Goal: Transaction & Acquisition: Purchase product/service

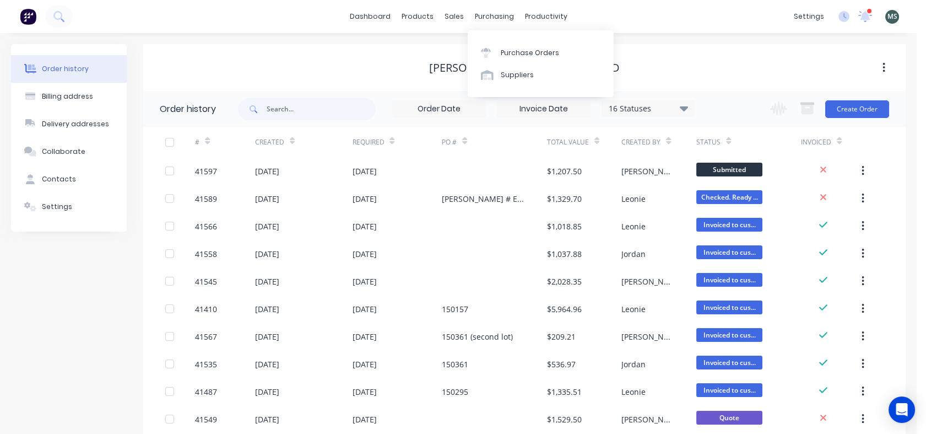
click at [507, 51] on div "Purchase Orders" at bounding box center [530, 53] width 58 height 10
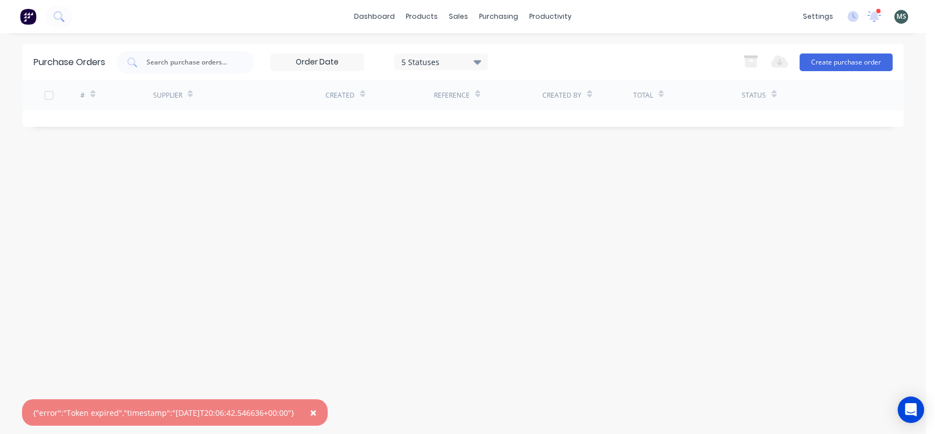
click at [822, 58] on button "Create purchase order" at bounding box center [846, 62] width 93 height 18
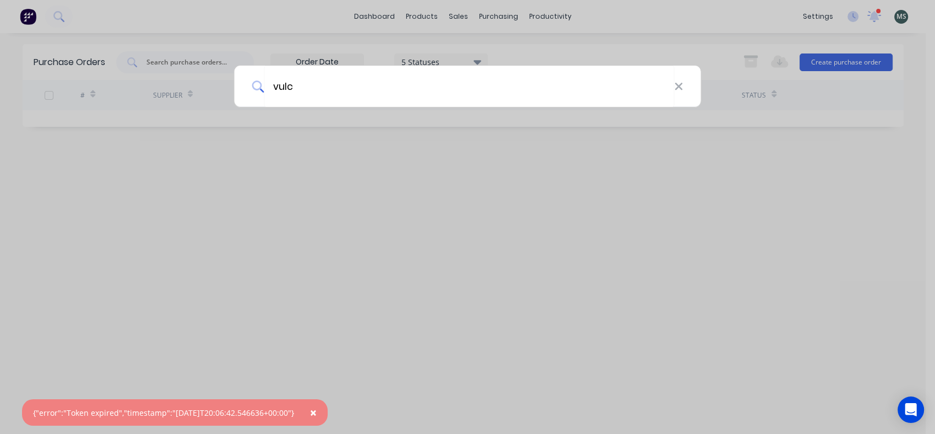
type input "vulca"
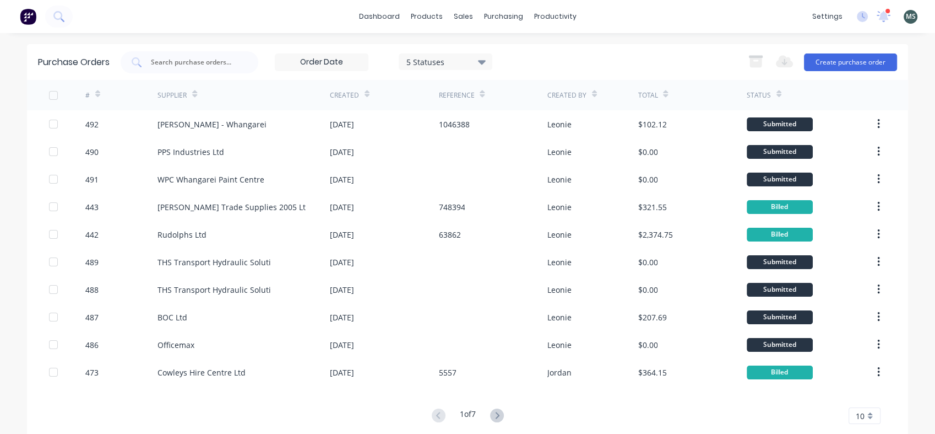
click at [852, 57] on button "Create purchase order" at bounding box center [850, 62] width 93 height 18
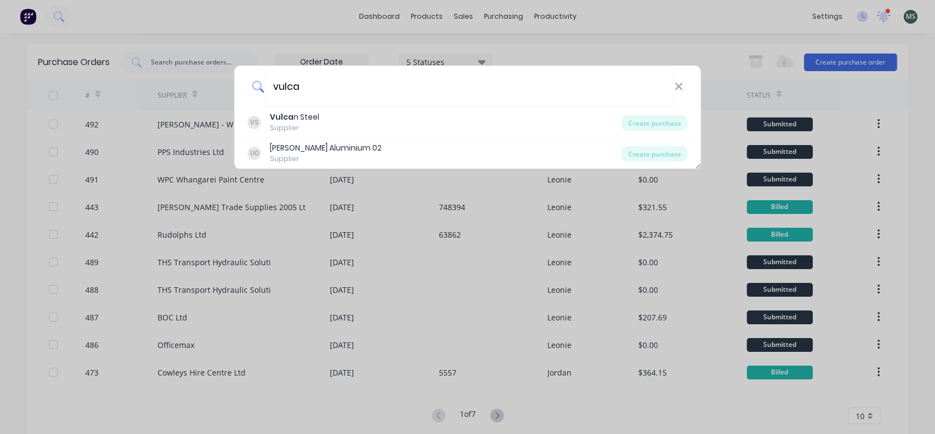
type input "vulca"
click at [288, 121] on b "Vulca" at bounding box center [282, 116] width 24 height 11
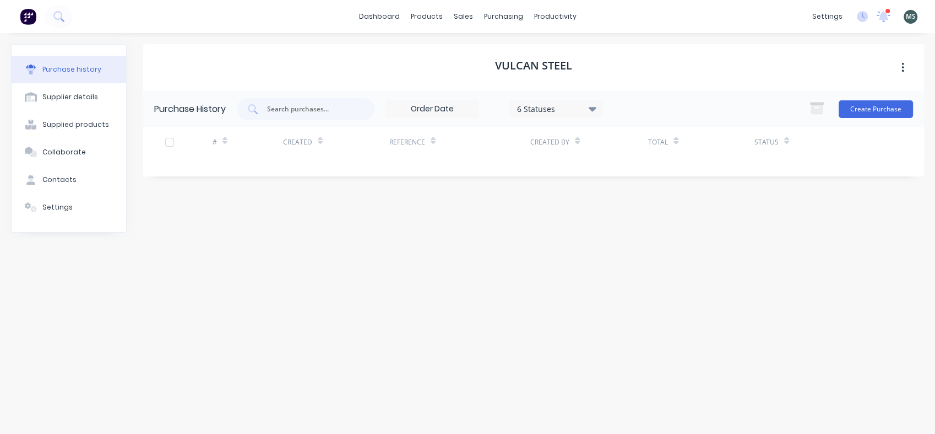
click at [864, 110] on button "Create Purchase" at bounding box center [876, 109] width 74 height 18
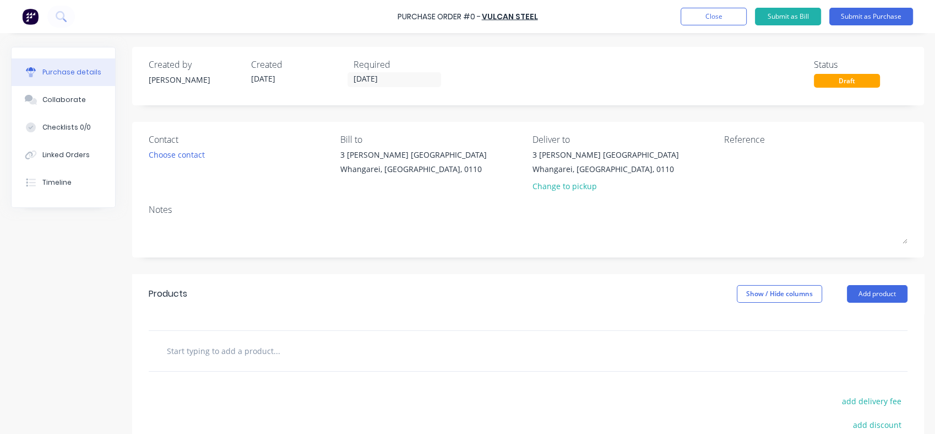
click at [204, 357] on input "text" at bounding box center [276, 350] width 220 height 22
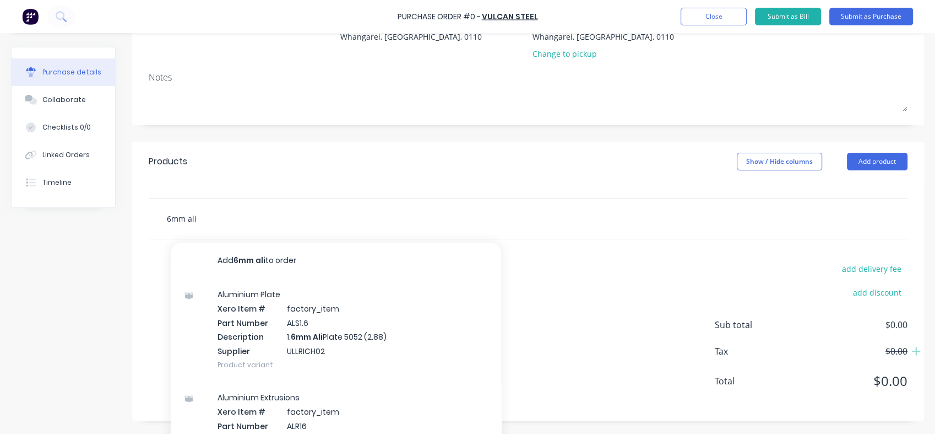
scroll to position [143, 0]
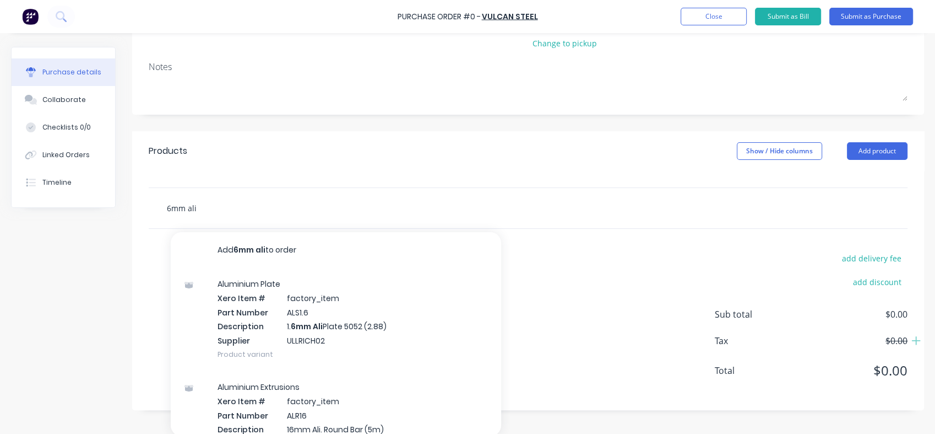
type input "6mm ali"
click at [242, 320] on div "Aluminium Plate Xero Item # factory_item Part Number ALS1.6 Description 1. 6mm …" at bounding box center [336, 318] width 331 height 103
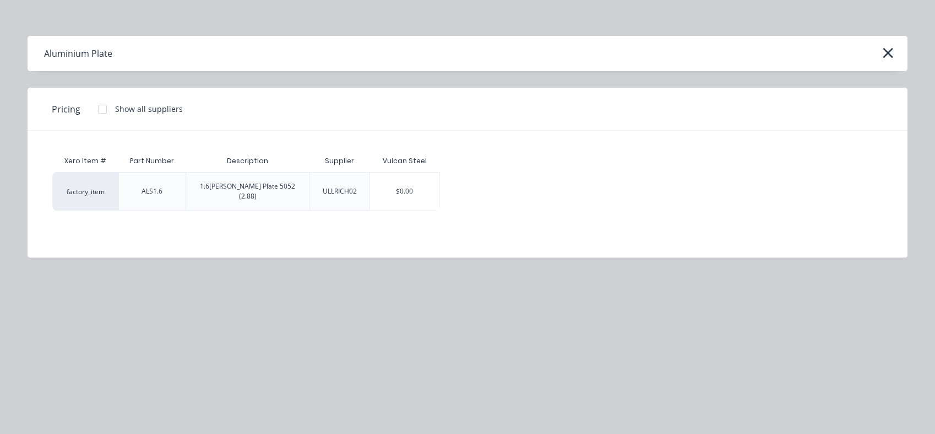
click at [378, 192] on div "$0.00" at bounding box center [404, 190] width 69 height 37
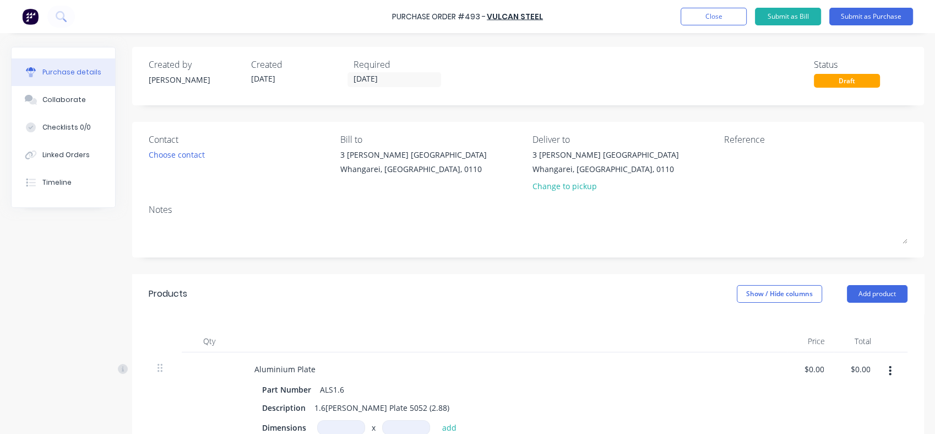
click at [862, 18] on button "Submit as Purchase" at bounding box center [872, 17] width 84 height 18
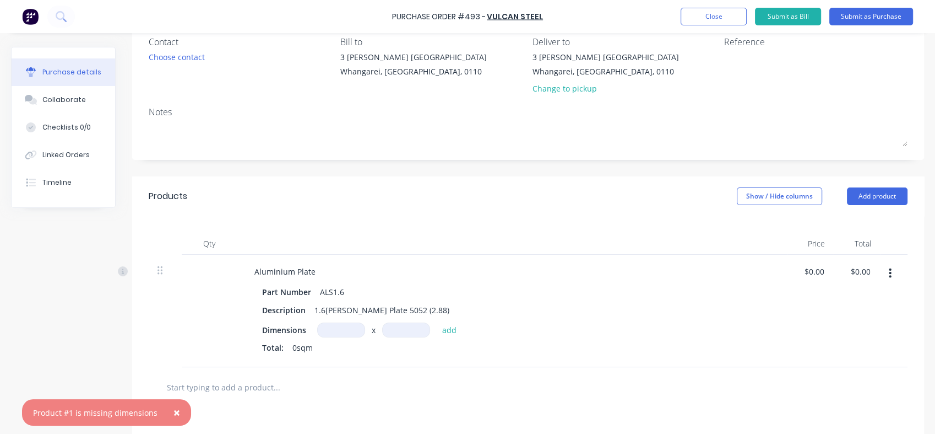
scroll to position [128, 0]
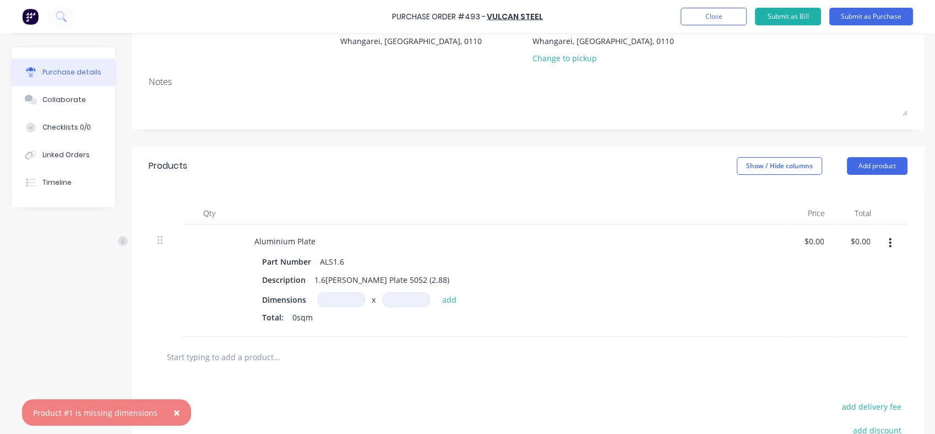
click at [340, 298] on input at bounding box center [341, 299] width 48 height 15
type input "1m"
click at [397, 300] on input at bounding box center [406, 299] width 48 height 15
type input "1m"
click at [442, 302] on button "add" at bounding box center [450, 299] width 26 height 13
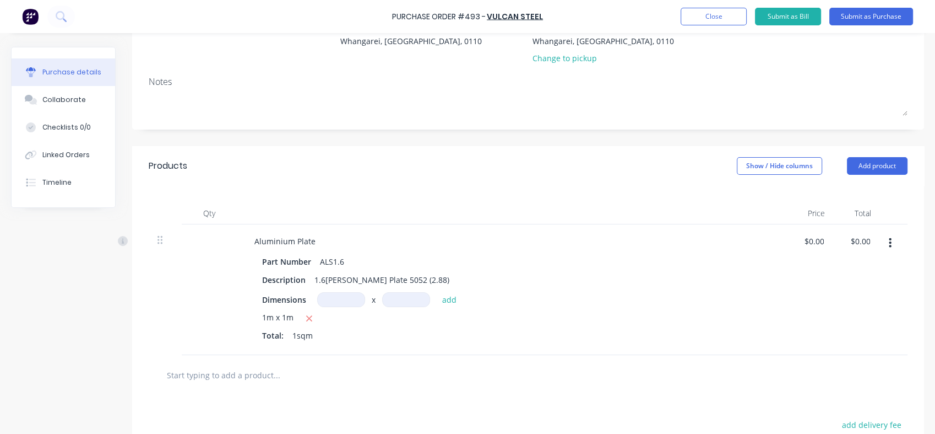
click at [448, 301] on button "add" at bounding box center [450, 299] width 26 height 13
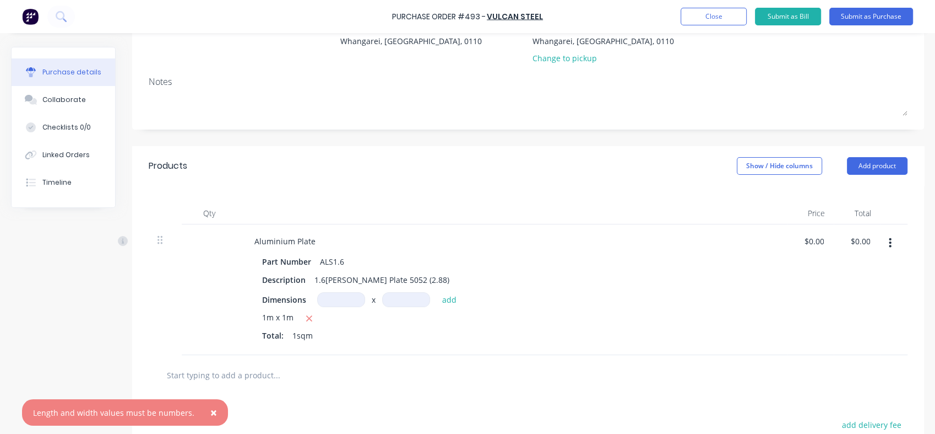
click at [862, 21] on button "Submit as Purchase" at bounding box center [872, 17] width 84 height 18
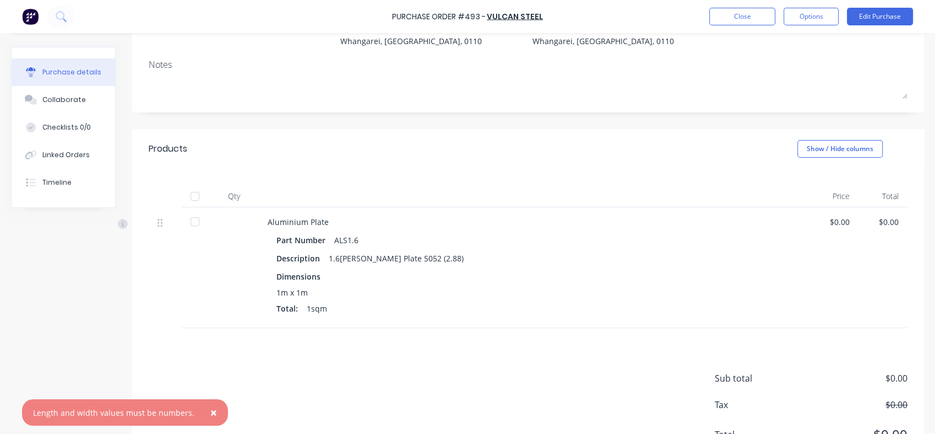
scroll to position [0, 0]
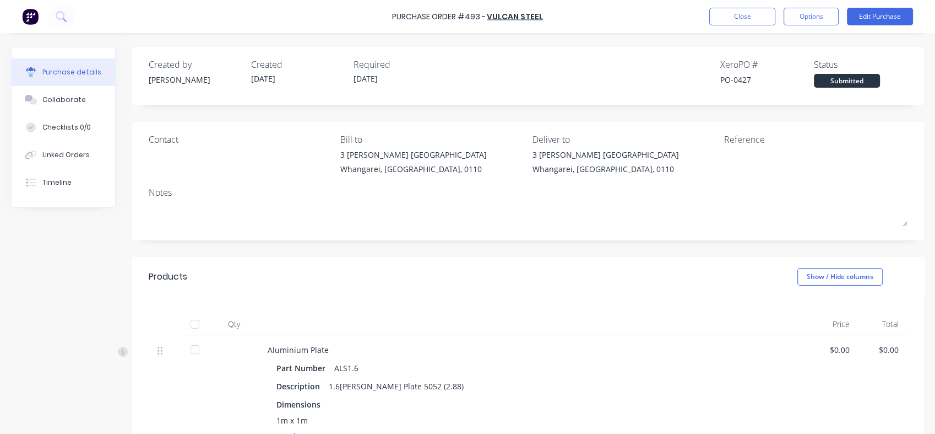
click at [156, 212] on textarea at bounding box center [528, 214] width 759 height 25
type textarea "x"
type textarea "C"
type textarea "x"
type textarea "Ca"
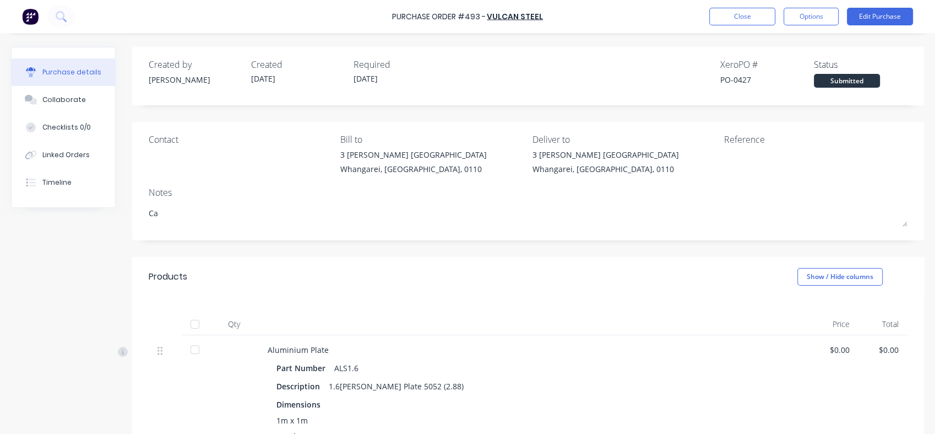
type textarea "x"
type textarea "Car"
type textarea "x"
type textarea "[PERSON_NAME]"
type textarea "x"
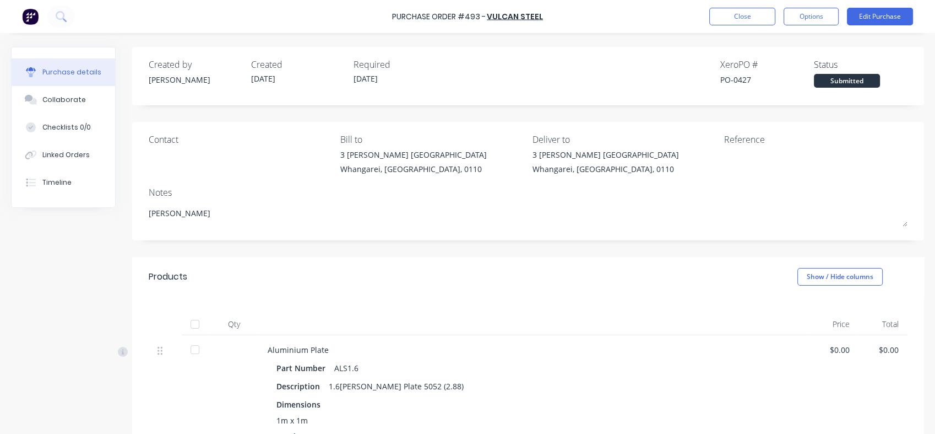
type textarea "Carrt"
type textarea "x"
type textarea "Carrte"
type textarea "x"
type textarea "Carrter"
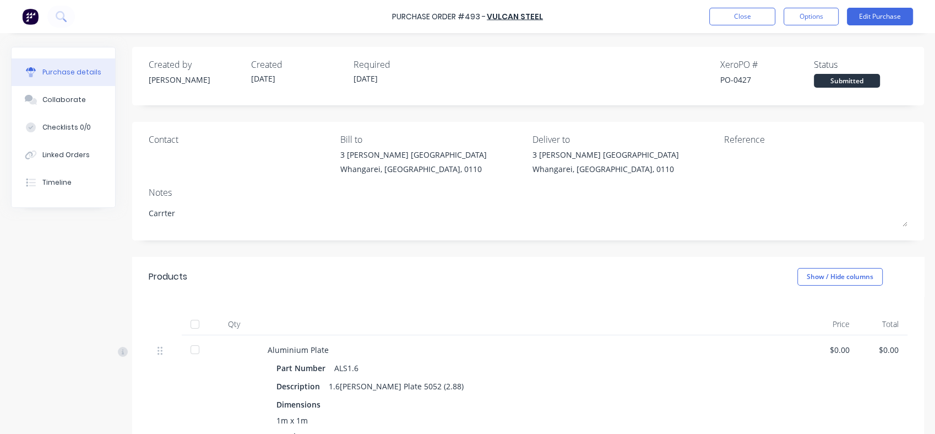
type textarea "x"
type textarea "Carrters"
type textarea "x"
type textarea "Carrters"
type textarea "x"
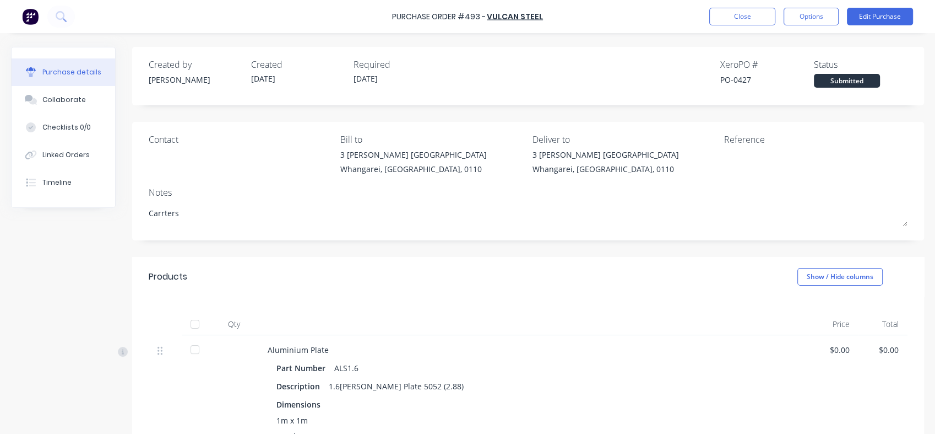
type textarea "Carrters"
type textarea "x"
type textarea "Carrter"
type textarea "x"
type textarea "Carrte"
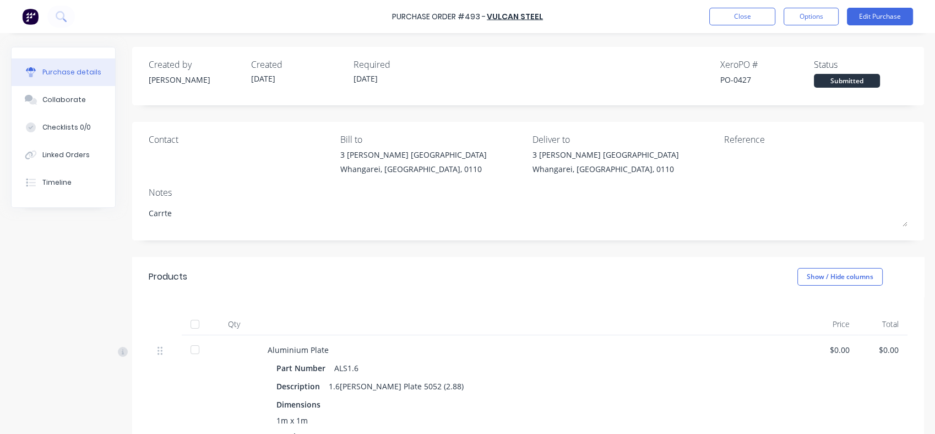
type textarea "x"
type textarea "Carrt"
type textarea "x"
type textarea "[PERSON_NAME]"
type textarea "x"
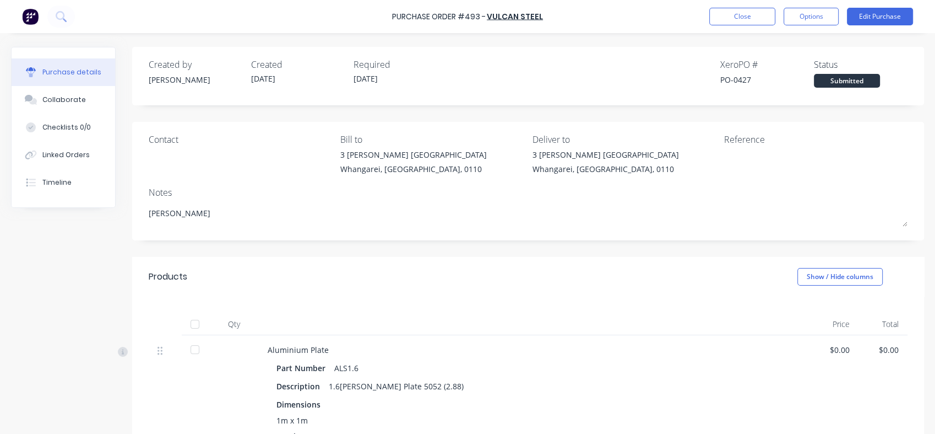
type textarea "Car"
type textarea "x"
type textarea "[PERSON_NAME]"
type textarea "x"
type textarea "Car"
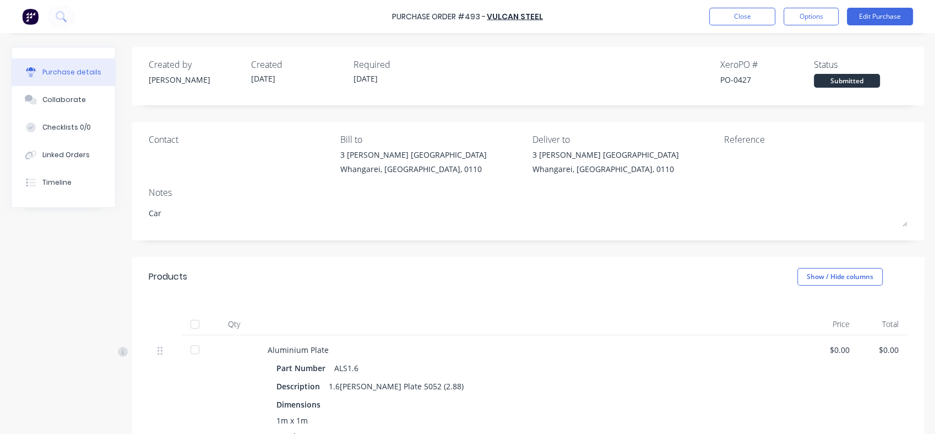
type textarea "x"
type textarea "Cart"
type textarea "x"
type textarea "Carte"
type textarea "x"
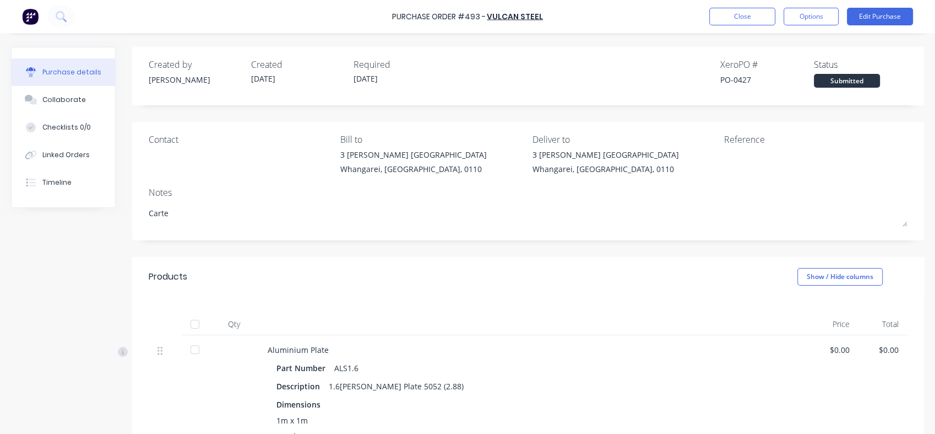
type textarea "[PERSON_NAME]"
type textarea "x"
type textarea "Carters"
type textarea "x"
type textarea "Carters"
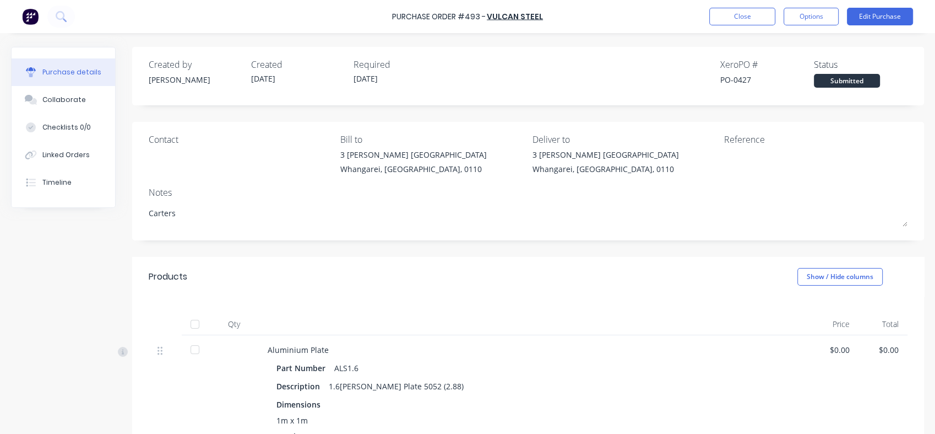
type textarea "x"
type textarea "Carters A"
type textarea "x"
type textarea "Carters Al"
type textarea "x"
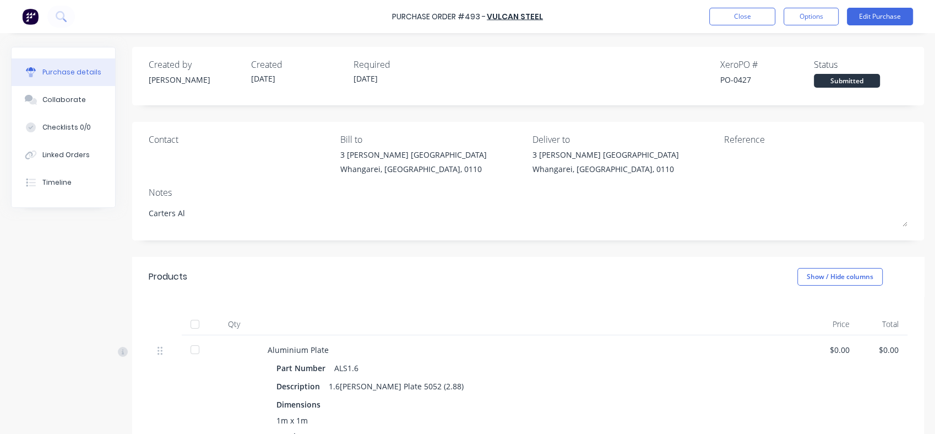
type textarea "[PERSON_NAME]"
type textarea "x"
type textarea "[PERSON_NAME]"
type textarea "x"
type textarea "[PERSON_NAME] -"
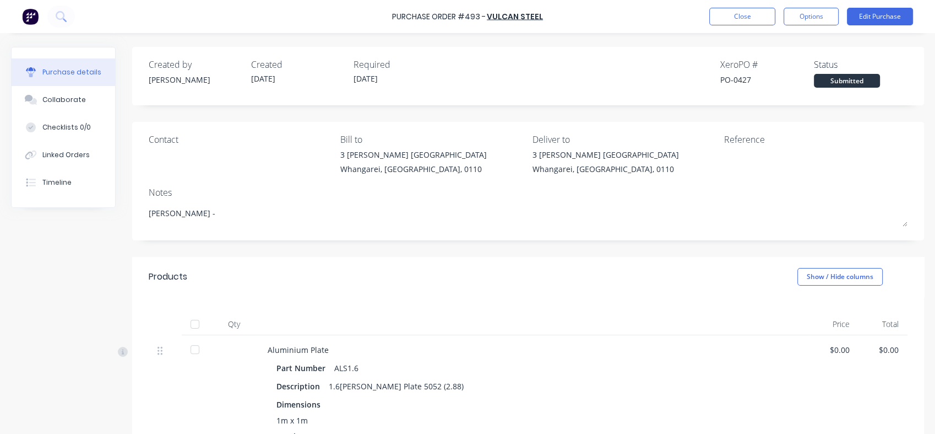
type textarea "x"
type textarea "[PERSON_NAME] -"
type textarea "x"
type textarea "[PERSON_NAME]"
type textarea "x"
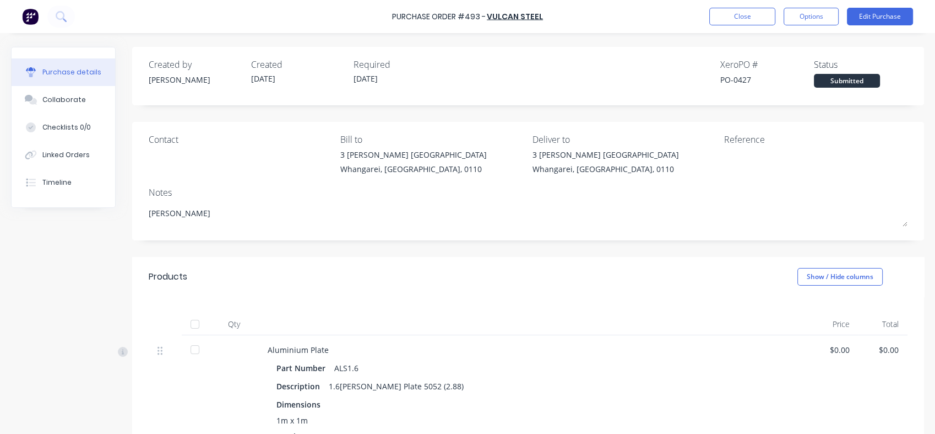
type textarea "[PERSON_NAME]"
type textarea "x"
type textarea "[PERSON_NAME] - Pay"
type textarea "x"
type textarea "[PERSON_NAME]"
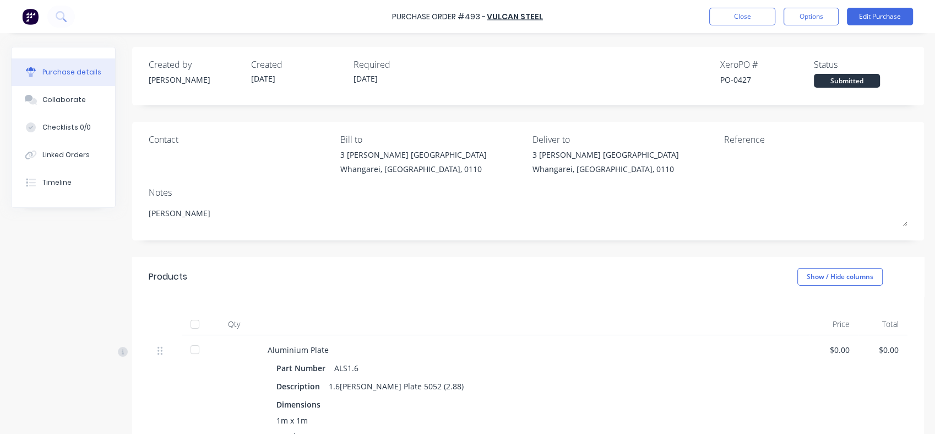
type textarea "x"
type textarea "[PERSON_NAME]"
type textarea "x"
type textarea "[PERSON_NAME] - Paymen"
type textarea "x"
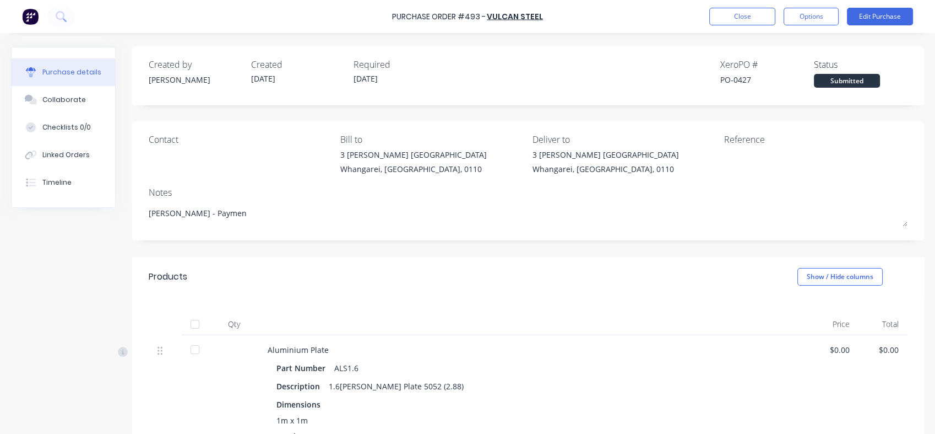
type textarea "[PERSON_NAME] - Payment"
type textarea "x"
type textarea "[PERSON_NAME] - Payment"
type textarea "x"
type textarea "[PERSON_NAME] - Payment w"
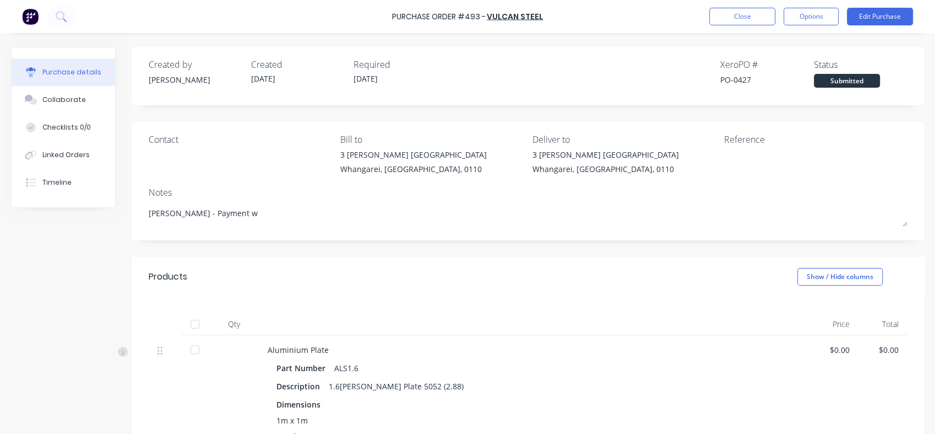
type textarea "x"
type textarea "[PERSON_NAME] - Payment wh"
type textarea "x"
type textarea "[PERSON_NAME] - Payment whe"
type textarea "x"
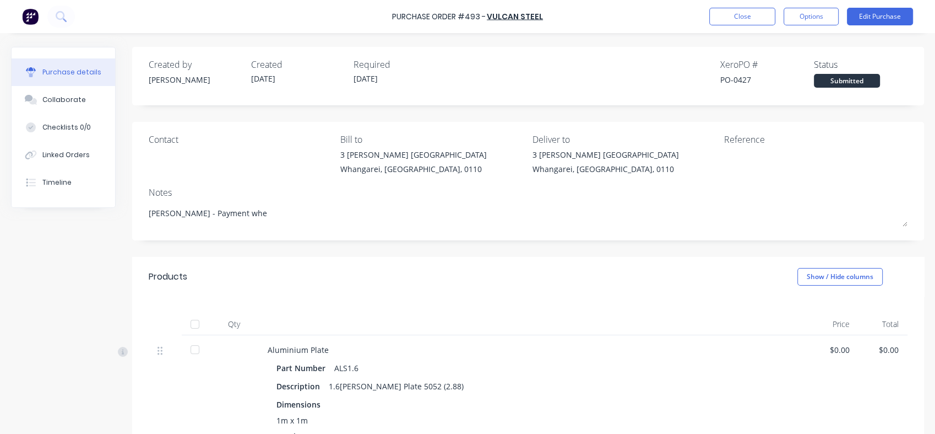
type textarea "[PERSON_NAME] - Payment when"
type textarea "x"
type textarea "[PERSON_NAME] - Payment when"
type textarea "x"
type textarea "[PERSON_NAME] - Payment when b"
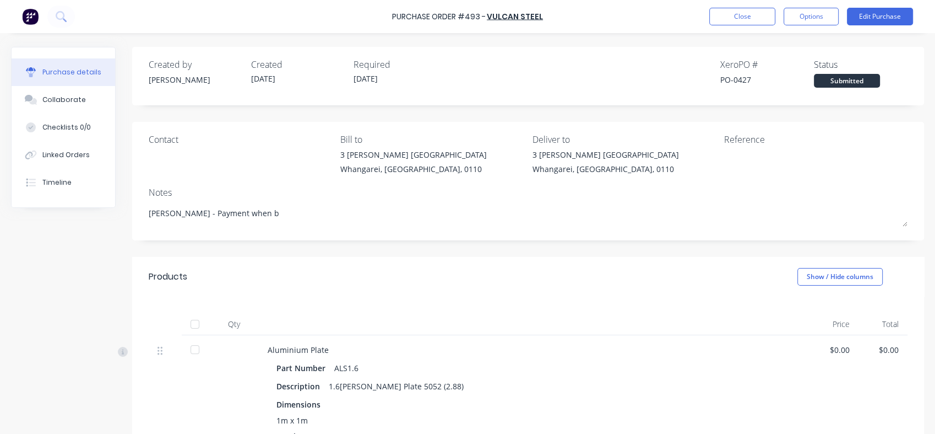
type textarea "x"
type textarea "[PERSON_NAME] - Payment when bu"
type textarea "x"
type textarea "[PERSON_NAME] - Payment when [PERSON_NAME]"
type textarea "x"
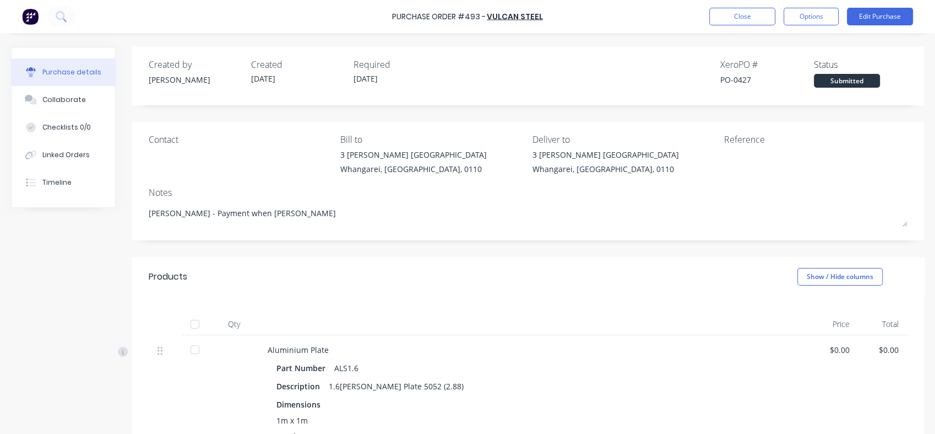
type textarea "[PERSON_NAME] - Payment when buil"
type textarea "x"
type textarea "[PERSON_NAME] - Payment when build"
type textarea "x"
type textarea "[PERSON_NAME] - Payment when build"
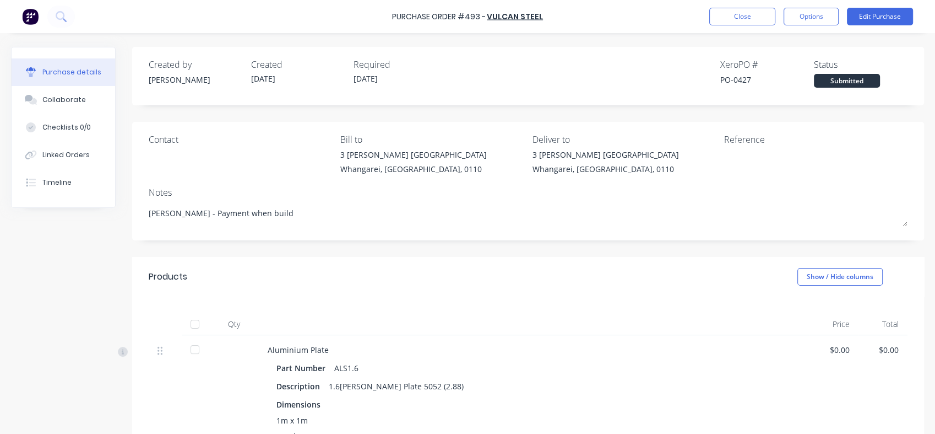
type textarea "x"
type textarea "[PERSON_NAME] - Payment when build i"
type textarea "x"
type textarea "[PERSON_NAME] - Payment when build is"
type textarea "x"
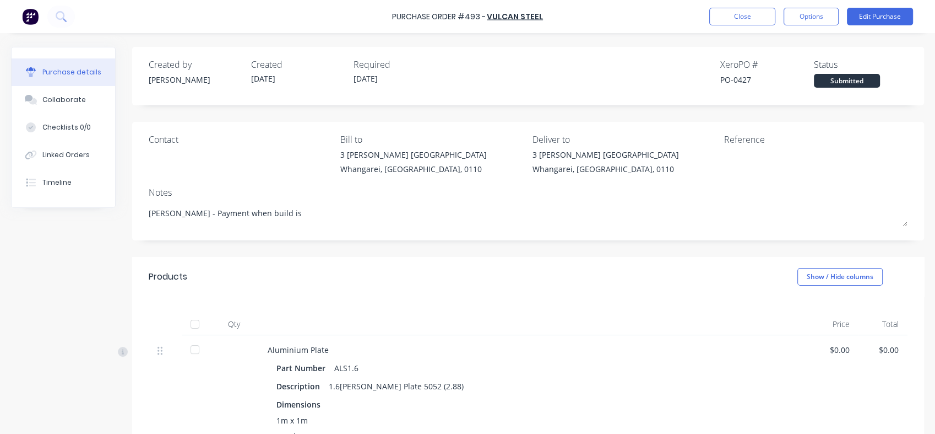
type textarea "[PERSON_NAME] - Payment when build is f"
type textarea "x"
type textarea "[PERSON_NAME] - Payment when build is fi"
type textarea "x"
type textarea "[PERSON_NAME] - Payment when build is fin"
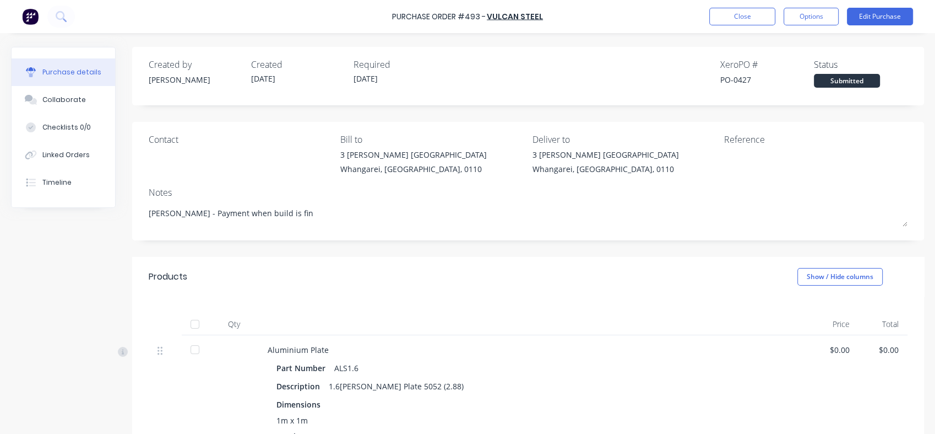
type textarea "x"
type textarea "[PERSON_NAME] - Payment when build is fini"
type textarea "x"
type textarea "[PERSON_NAME] - Payment when build is finis"
type textarea "x"
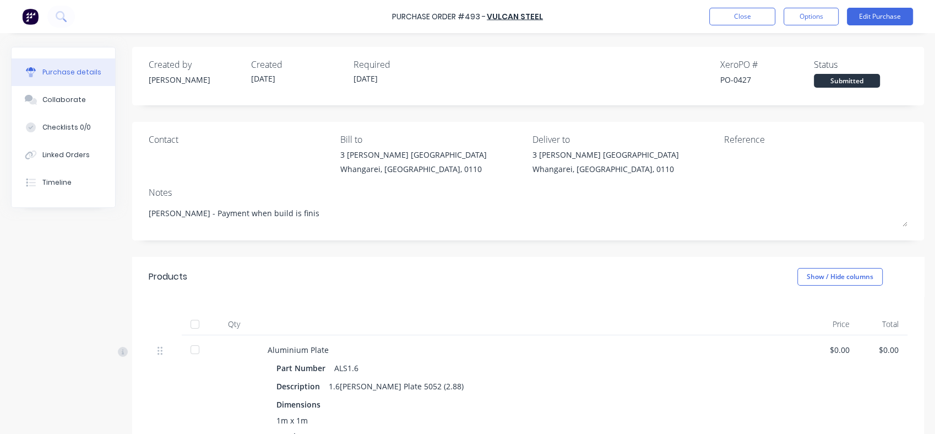
type textarea "[PERSON_NAME] - Payment when build is finish"
type textarea "x"
type textarea "[PERSON_NAME] - Payment when build is finishe"
type textarea "x"
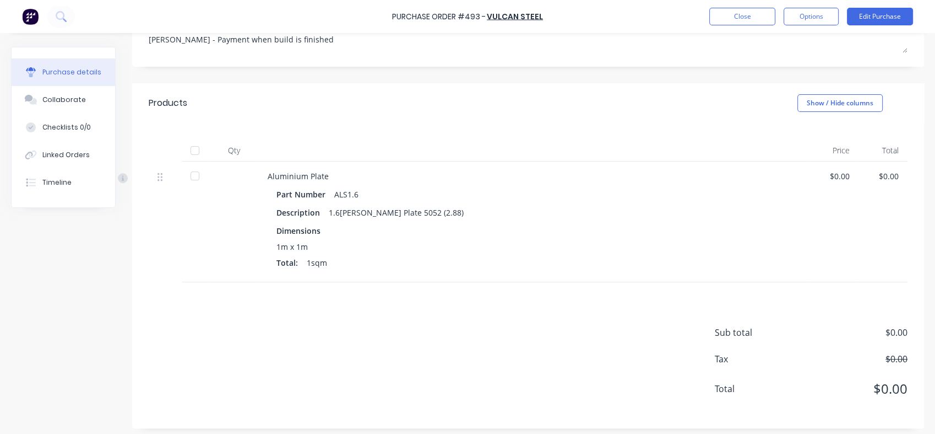
scroll to position [180, 0]
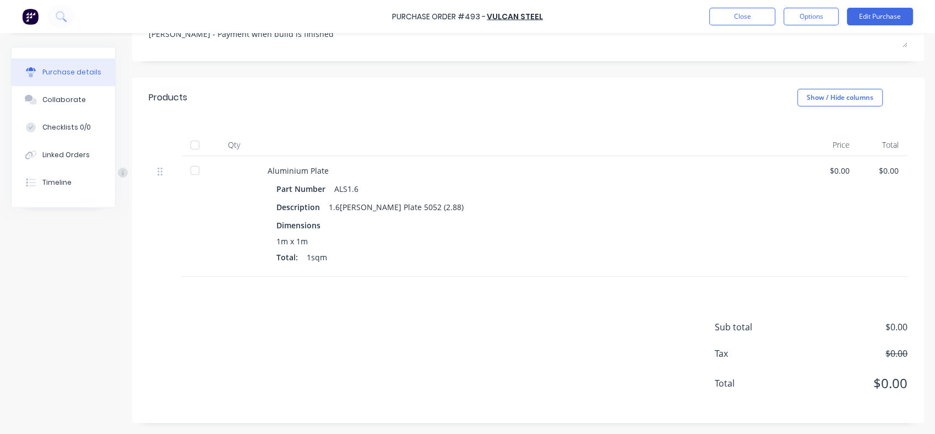
type textarea "[PERSON_NAME] - Payment when build is finished"
type textarea "x"
type textarea "[PERSON_NAME] - Payment when build is finished"
click at [264, 300] on div "Sub total $0.00 Tax $0.00 Total $0.00" at bounding box center [528, 350] width 792 height 146
click at [260, 260] on div "Aluminium Plate Part Number ALS1.6 Description 1.6[PERSON_NAME] Plate 5052 (2.8…" at bounding box center [534, 216] width 551 height 121
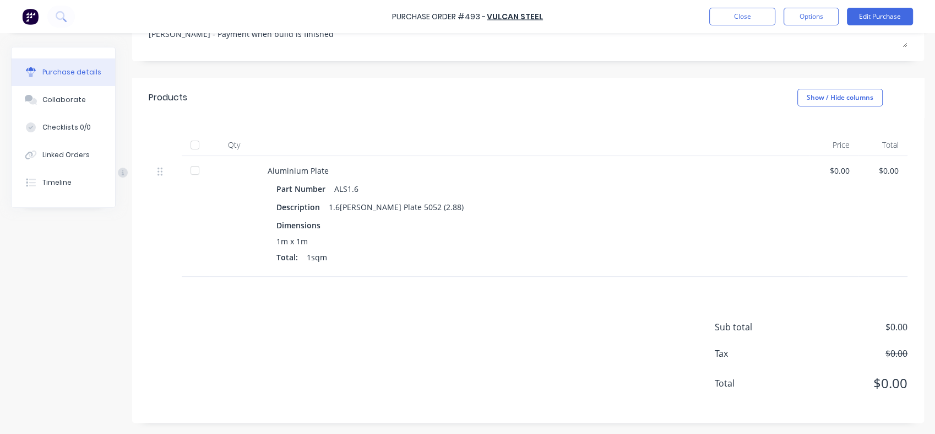
click at [238, 137] on div "Qty" at bounding box center [234, 145] width 50 height 22
click at [156, 169] on div at bounding box center [165, 216] width 33 height 121
click at [169, 176] on div at bounding box center [165, 171] width 15 height 13
click at [164, 172] on div at bounding box center [165, 171] width 15 height 13
click at [160, 170] on icon at bounding box center [160, 171] width 5 height 10
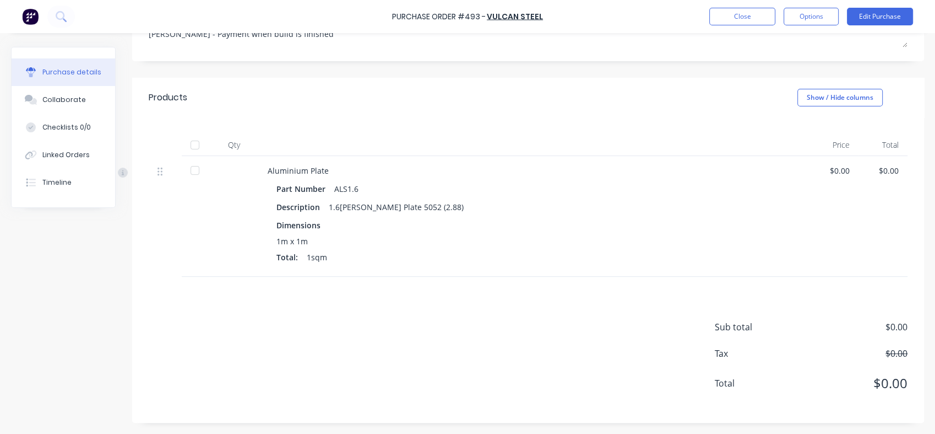
click at [304, 305] on div "Sub total $0.00 Tax $0.00 Total $0.00" at bounding box center [528, 350] width 792 height 146
click at [881, 9] on button "Edit Purchase" at bounding box center [880, 17] width 66 height 18
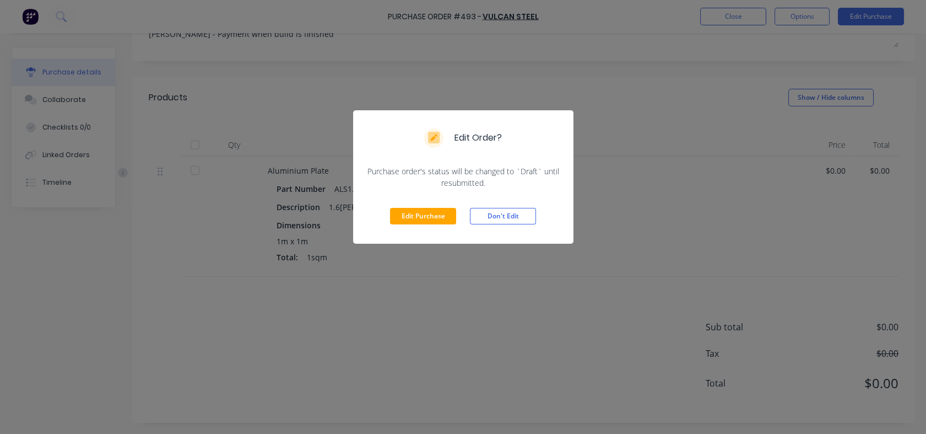
click at [427, 217] on button "Edit Purchase" at bounding box center [423, 216] width 66 height 17
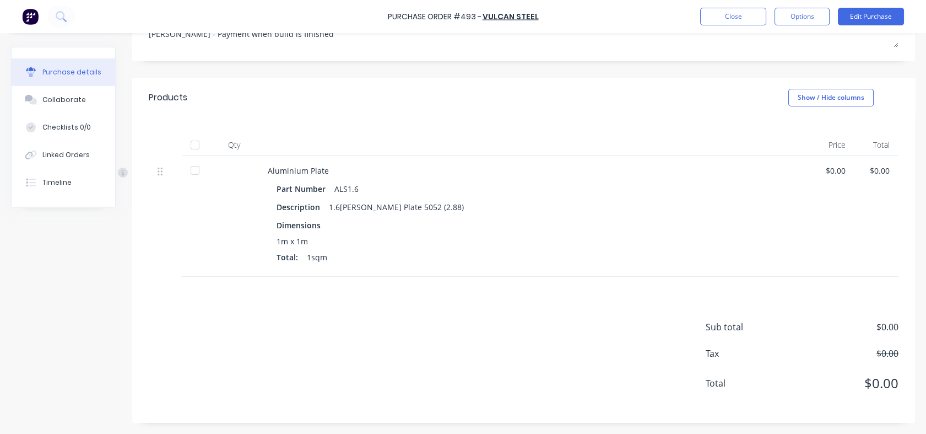
type textarea "x"
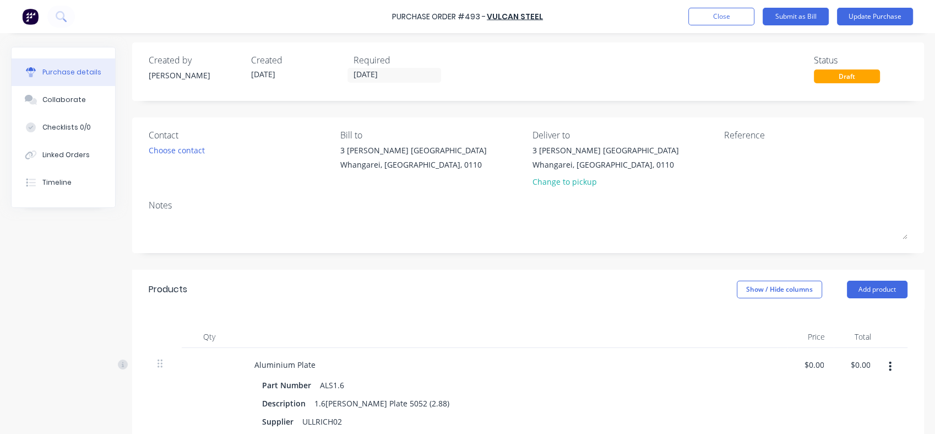
scroll to position [0, 0]
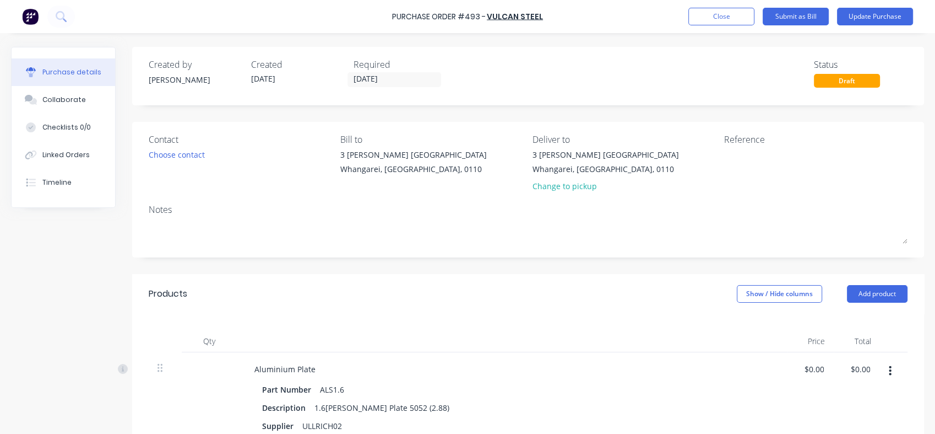
click at [730, 156] on textarea at bounding box center [793, 161] width 138 height 25
type textarea "Carters Build"
click at [171, 226] on textarea at bounding box center [528, 231] width 759 height 25
type textarea "x"
type textarea "Carters Build"
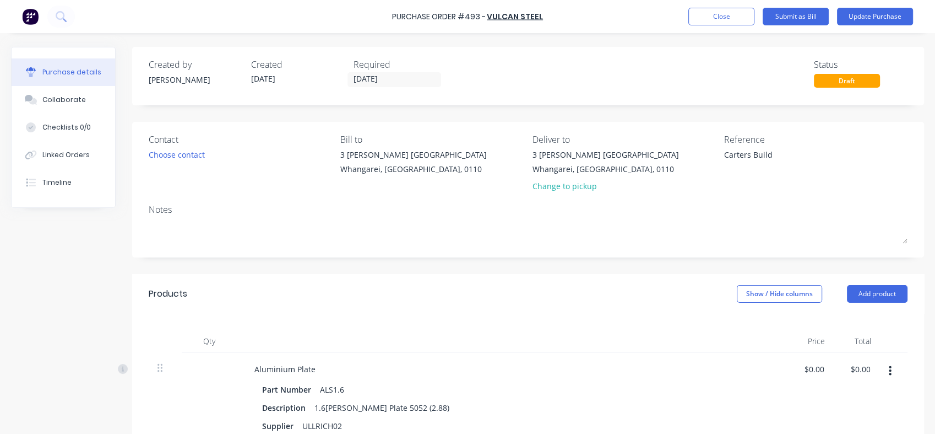
type textarea "x"
type textarea "P"
type textarea "x"
type textarea "Pa"
type textarea "x"
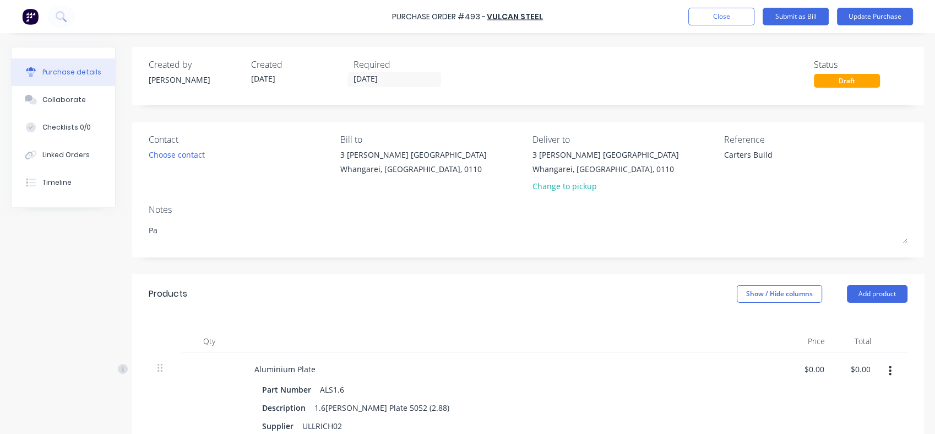
type textarea "Pay"
type textarea "x"
type textarea "Paym"
type textarea "x"
type textarea "Payme"
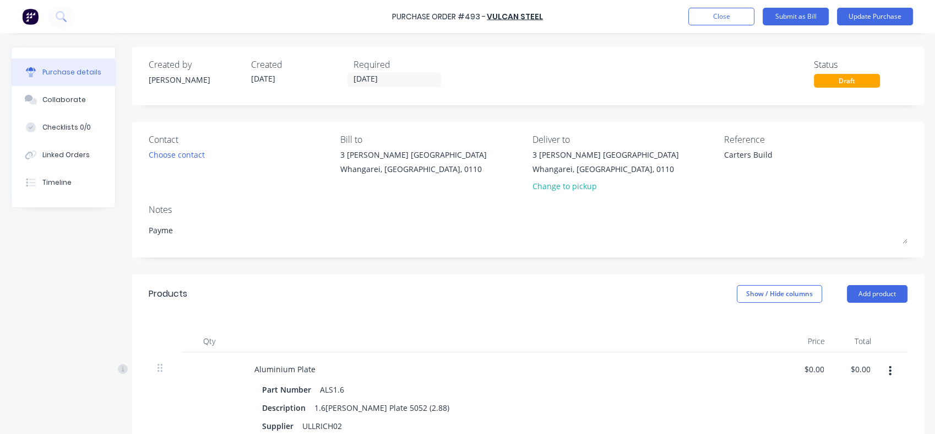
type textarea "x"
type textarea "Paymen"
type textarea "x"
type textarea "Payment"
type textarea "x"
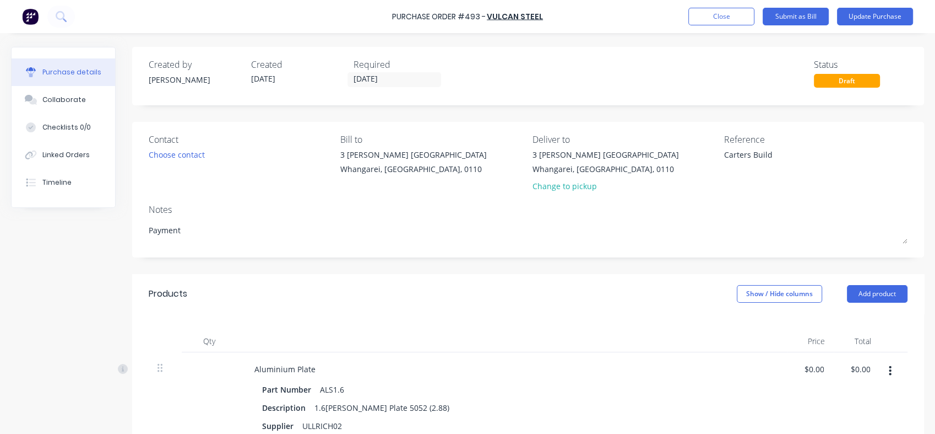
type textarea "Payment"
type textarea "x"
type textarea "Payment re"
type textarea "x"
type textarea "Payment req"
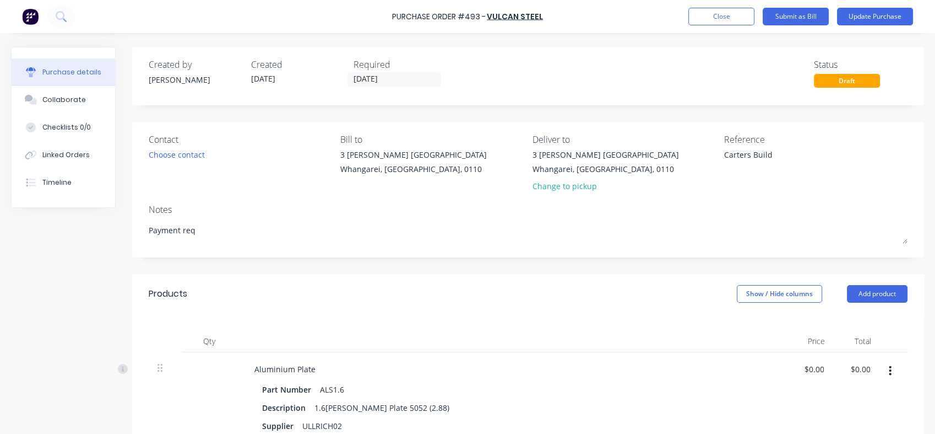
type textarea "x"
type textarea "Payment requ"
type textarea "x"
type textarea "Payment requi"
type textarea "x"
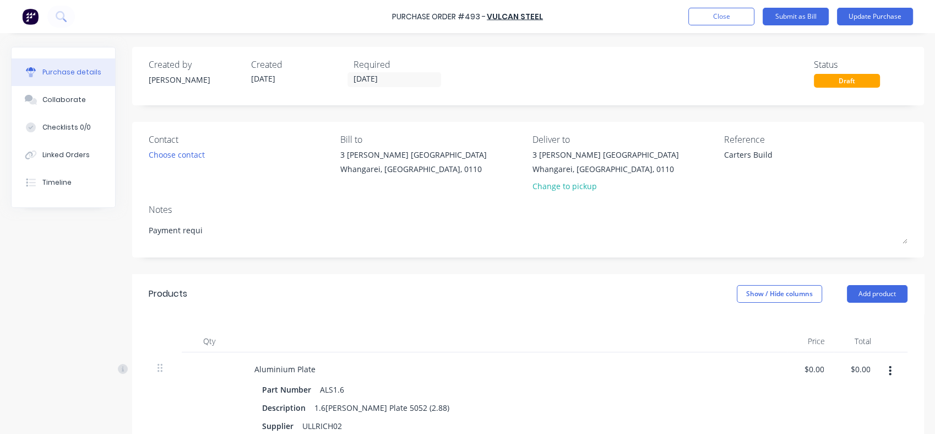
type textarea "Payment requie"
type textarea "x"
type textarea "Payment requied"
type textarea "x"
type textarea "Payment requie"
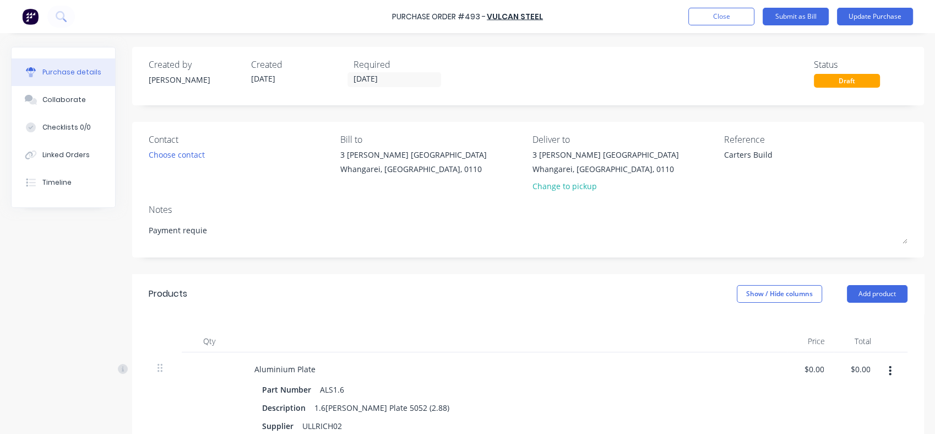
type textarea "x"
type textarea "Payment requier"
type textarea "x"
type textarea "Payment requie"
type textarea "x"
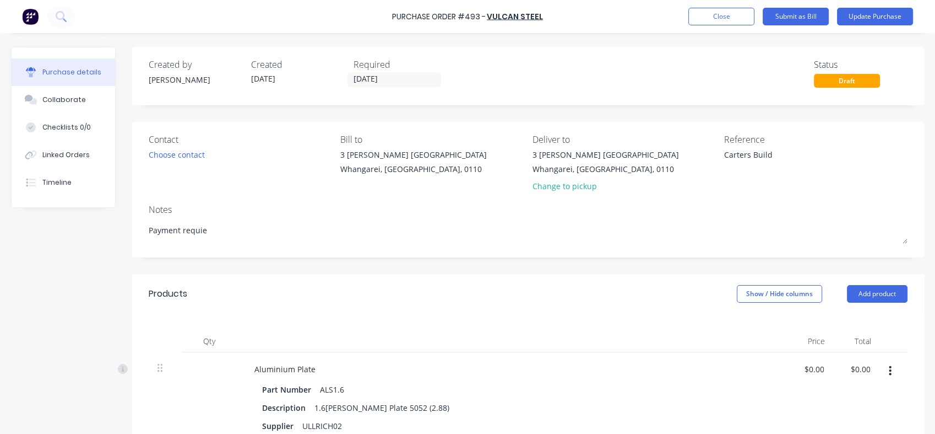
type textarea "Payment requi"
type textarea "x"
type textarea "Payment requir"
type textarea "x"
type textarea "Payment require"
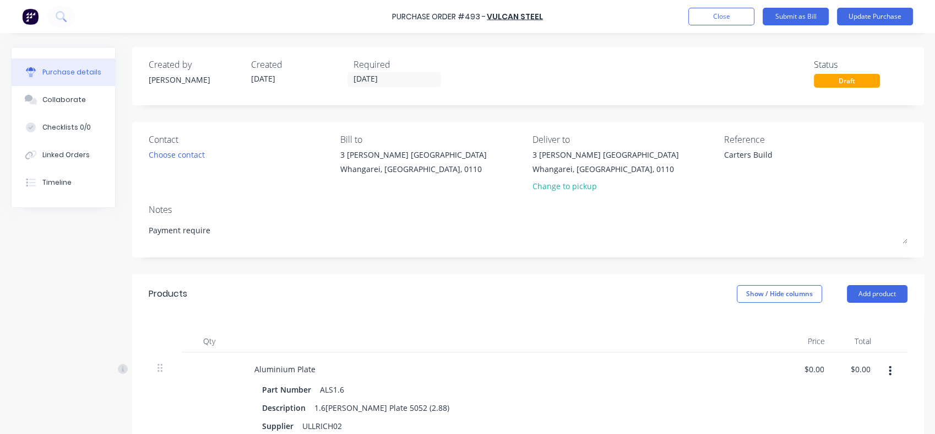
type textarea "x"
type textarea "Payment required"
type textarea "x"
type textarea "Payment required w"
type textarea "x"
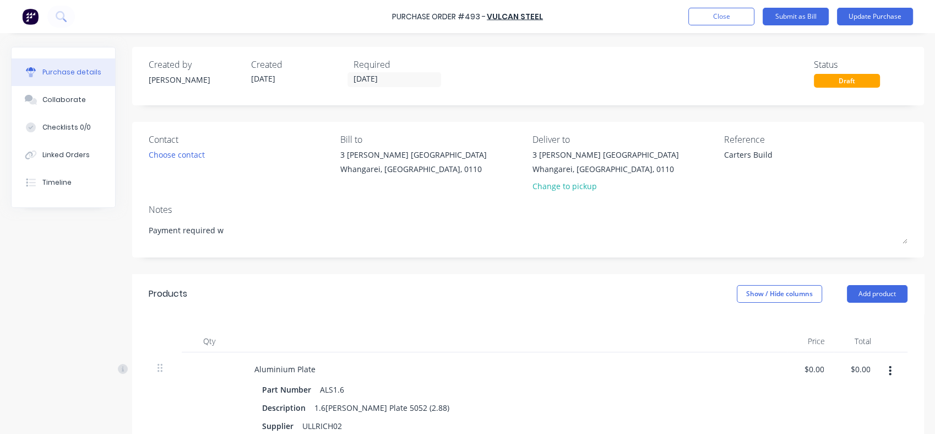
type textarea "Payment required wh"
type textarea "x"
type textarea "Payment required whe"
type textarea "x"
type textarea "Payment required when"
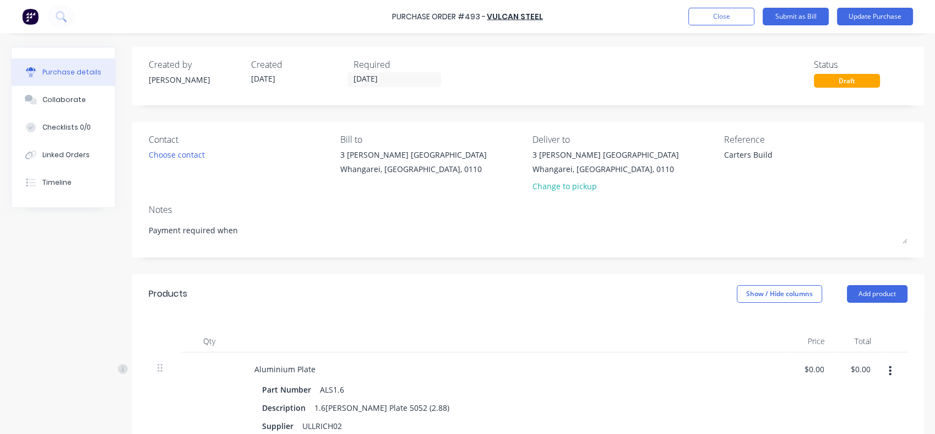
type textarea "x"
type textarea "Payment required when"
type textarea "x"
type textarea "Payment required when b"
type textarea "x"
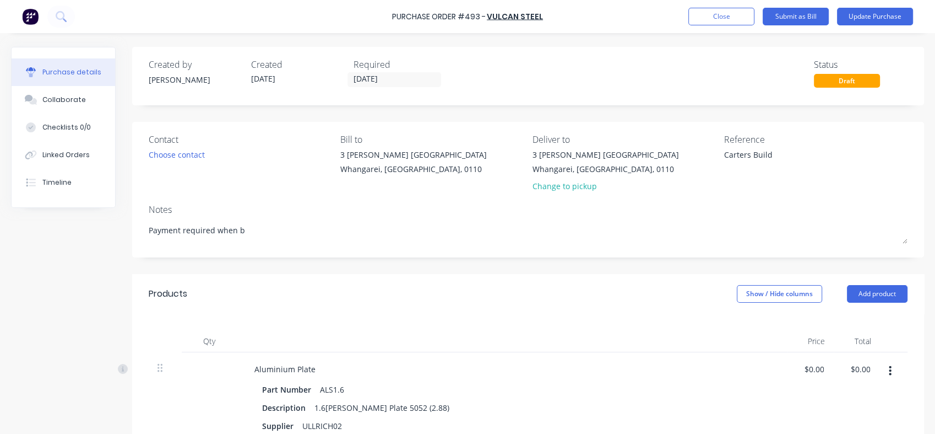
type textarea "Payment required when bu"
type textarea "x"
type textarea "Payment required when [PERSON_NAME]"
type textarea "x"
type textarea "Payment required when buil"
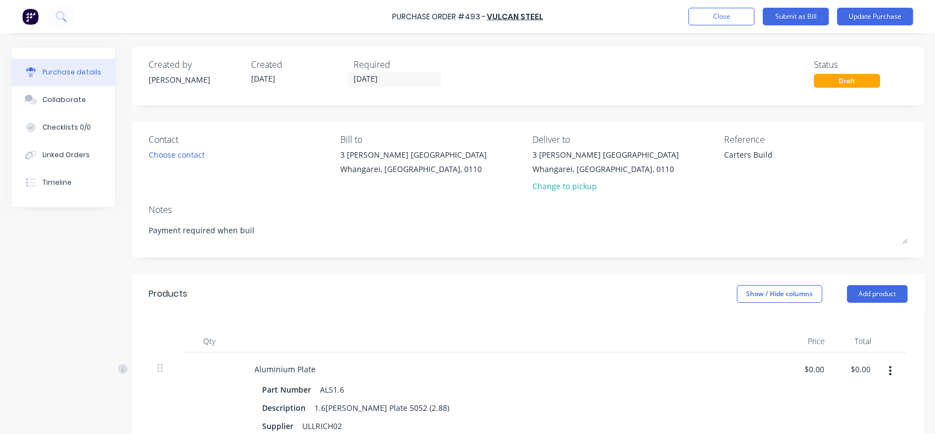
type textarea "x"
type textarea "Payment required when build"
type textarea "x"
type textarea "Payment required when build"
type textarea "x"
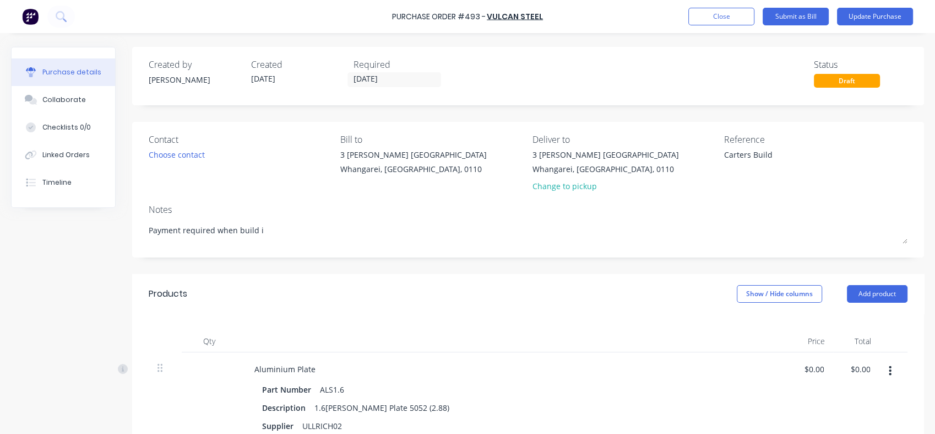
type textarea "Payment required when build is"
type textarea "x"
type textarea "Payment required when build is"
type textarea "x"
type textarea "Payment required when build is p"
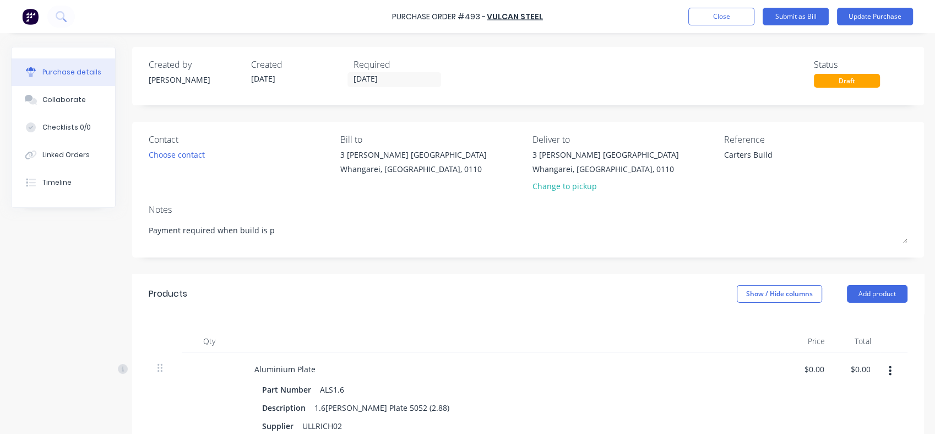
type textarea "x"
type textarea "Payment required when build is pa"
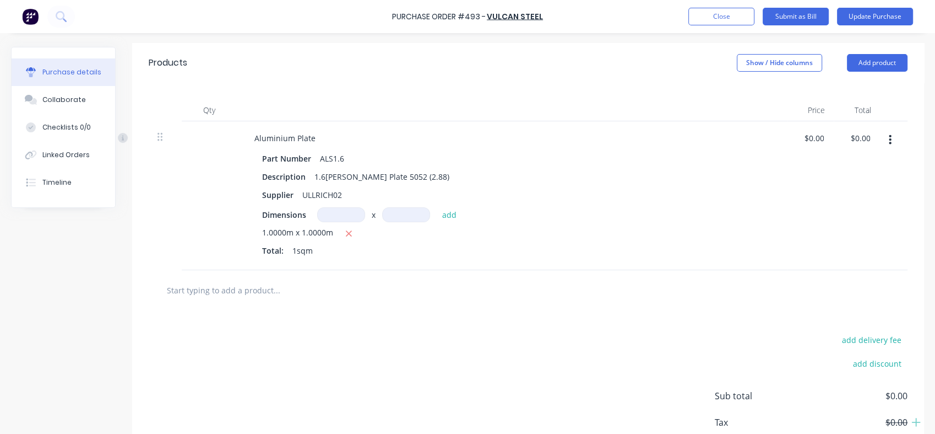
scroll to position [236, 0]
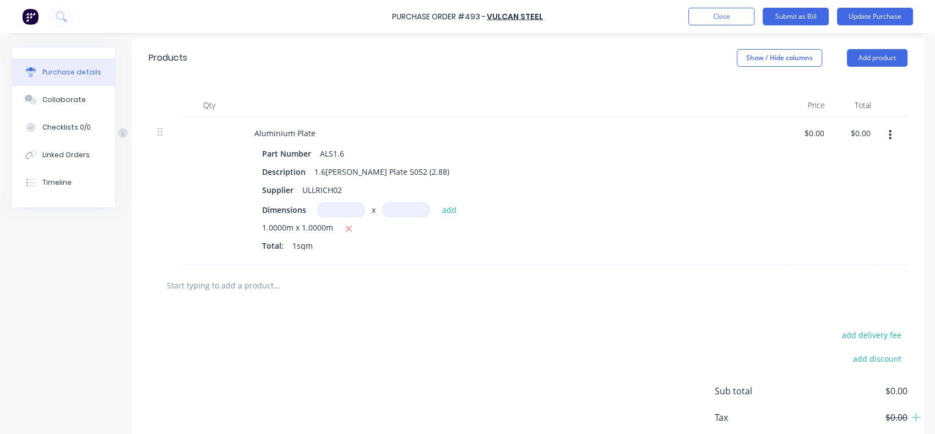
click at [240, 294] on input "text" at bounding box center [276, 285] width 220 height 22
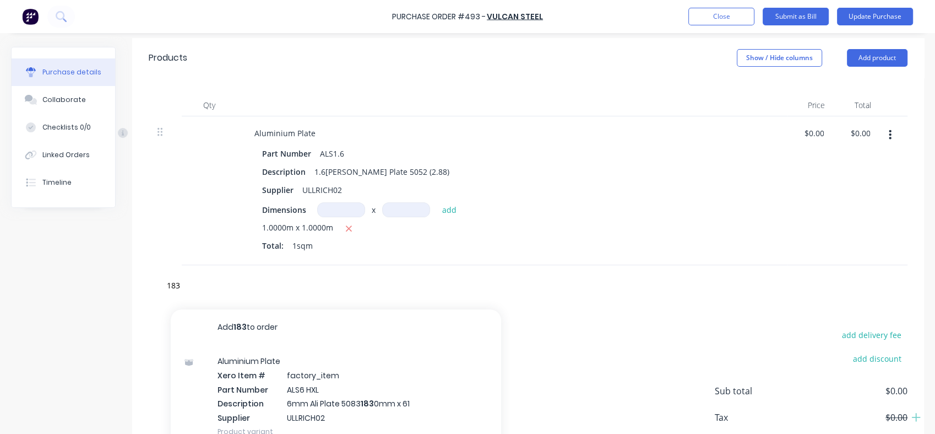
click at [304, 397] on div "Aluminium Plate Xero Item # factory_item Part Number ALS6 HXL Description 6mm A…" at bounding box center [336, 395] width 331 height 103
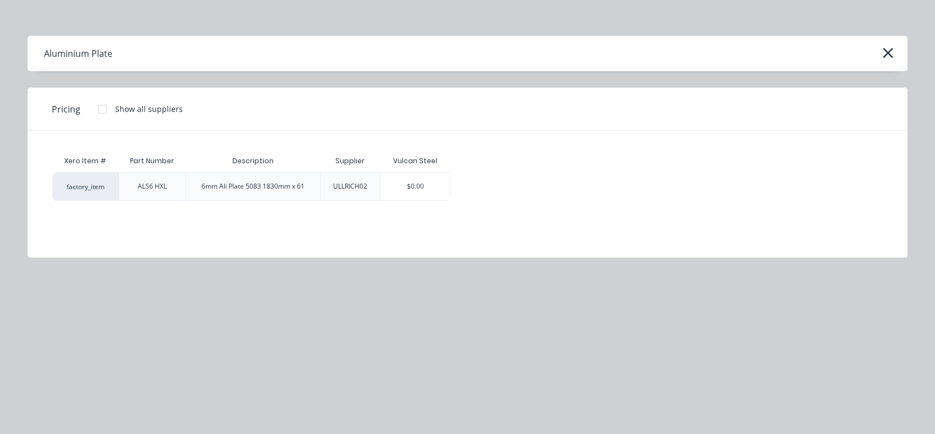
click at [273, 188] on div "6mm Ali Plate 5083 1830mm x 61" at bounding box center [253, 186] width 103 height 10
click at [425, 185] on div "$0.00" at bounding box center [415, 186] width 69 height 28
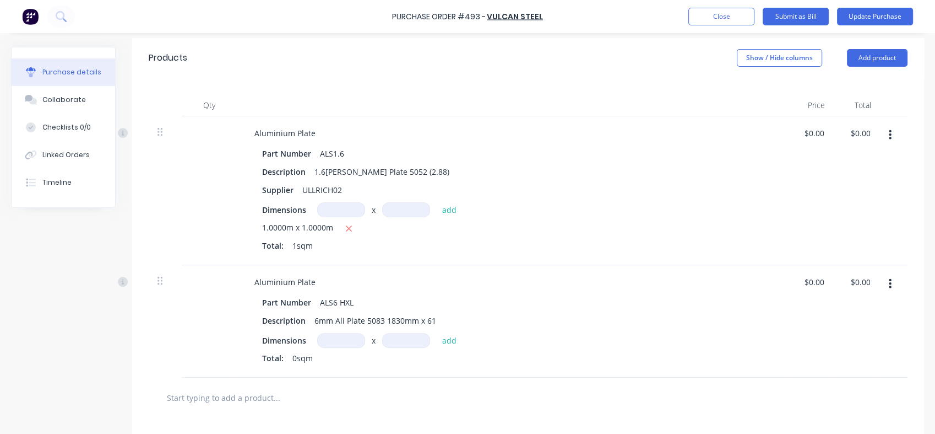
click at [883, 133] on button "button" at bounding box center [891, 135] width 26 height 20
click at [826, 229] on button "Delete" at bounding box center [857, 230] width 94 height 22
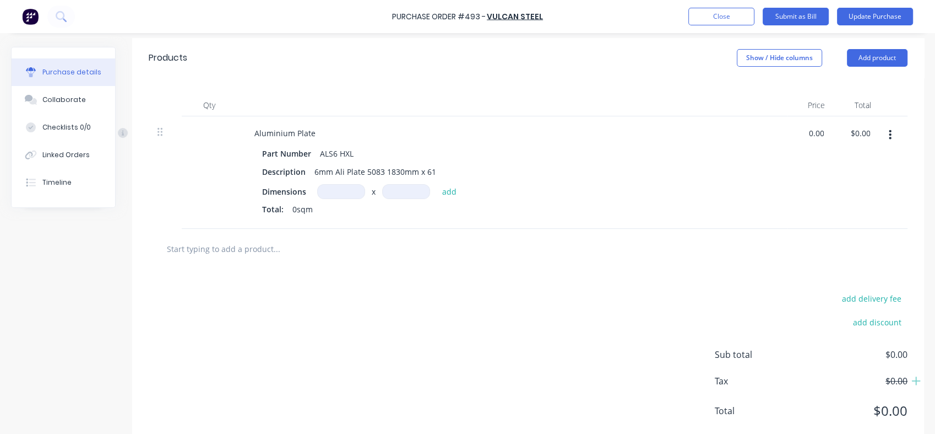
click at [811, 133] on input "0.00" at bounding box center [813, 133] width 25 height 16
drag, startPoint x: 821, startPoint y: 133, endPoint x: 795, endPoint y: 138, distance: 25.9
click at [795, 138] on div "0.00 0.00" at bounding box center [811, 172] width 46 height 112
click at [799, 176] on div "1739.42 1739.42" at bounding box center [813, 172] width 51 height 112
click at [351, 194] on input at bounding box center [341, 191] width 48 height 15
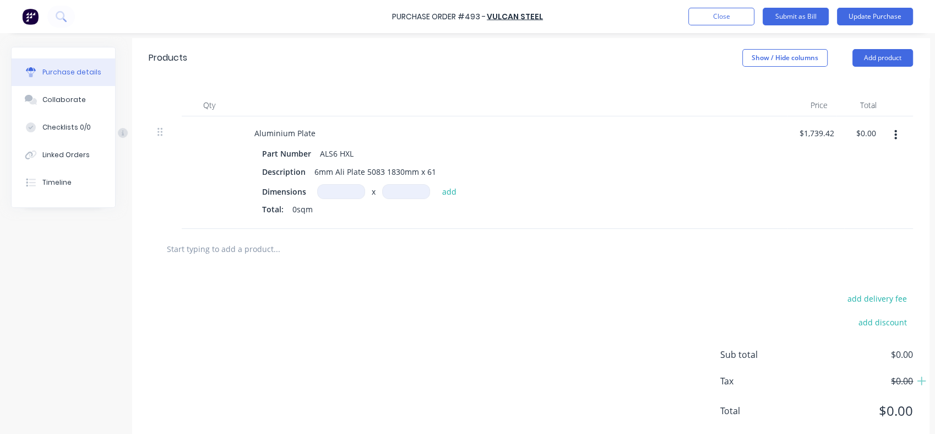
click at [345, 188] on input at bounding box center [341, 191] width 48 height 15
click at [396, 190] on input at bounding box center [406, 191] width 48 height 15
click at [457, 193] on button "add" at bounding box center [450, 191] width 26 height 13
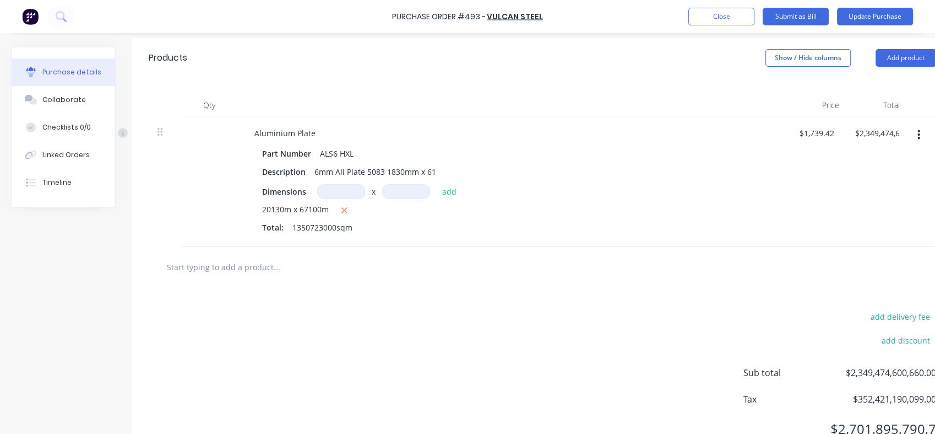
click at [351, 187] on input at bounding box center [341, 191] width 48 height 15
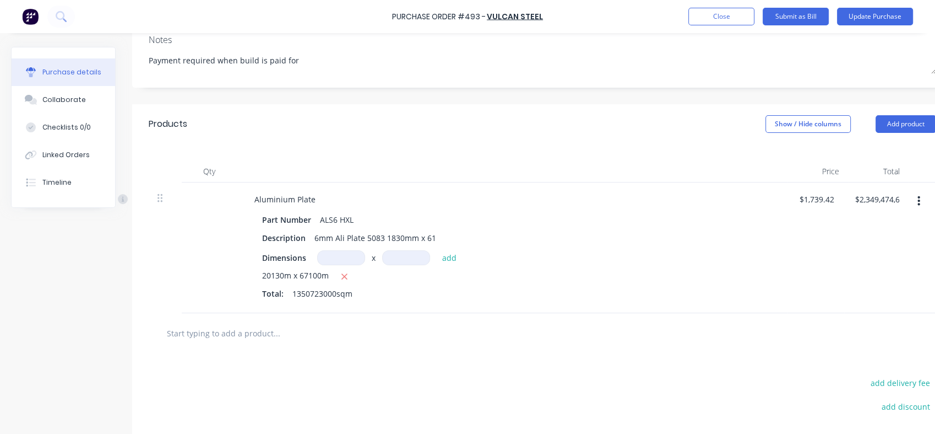
scroll to position [163, 0]
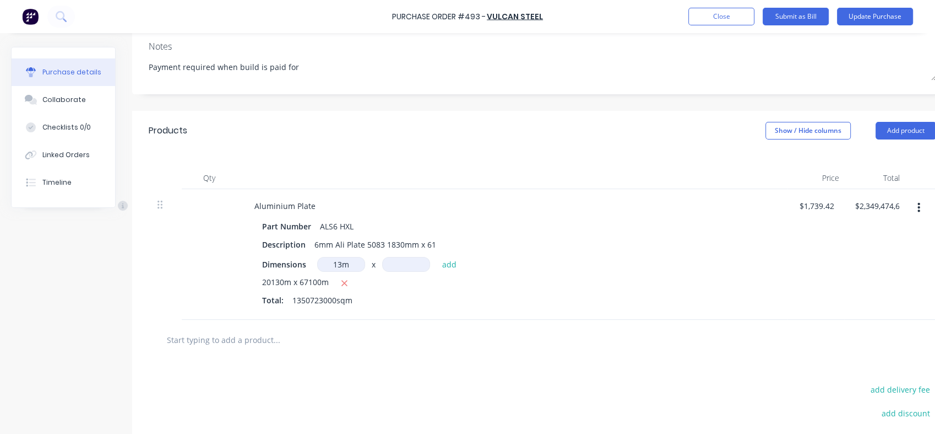
click at [404, 264] on input at bounding box center [406, 264] width 48 height 15
click at [220, 204] on div at bounding box center [209, 254] width 55 height 131
click at [350, 269] on input "13m" at bounding box center [341, 264] width 48 height 15
click at [344, 285] on icon "button" at bounding box center [344, 283] width 7 height 10
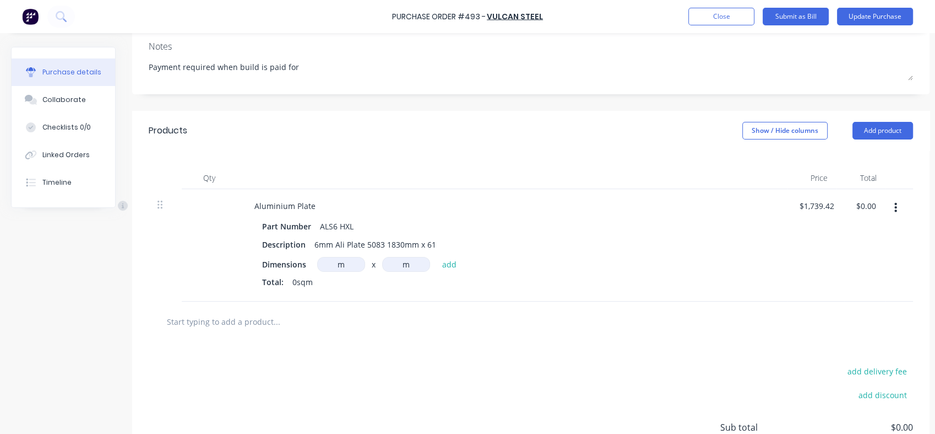
drag, startPoint x: 410, startPoint y: 265, endPoint x: 392, endPoint y: 267, distance: 17.8
click at [392, 267] on input "m" at bounding box center [406, 264] width 48 height 15
click at [349, 314] on input "text" at bounding box center [276, 321] width 220 height 22
click at [310, 282] on span "0sqm" at bounding box center [303, 282] width 20 height 12
click at [343, 259] on input "m" at bounding box center [341, 264] width 48 height 15
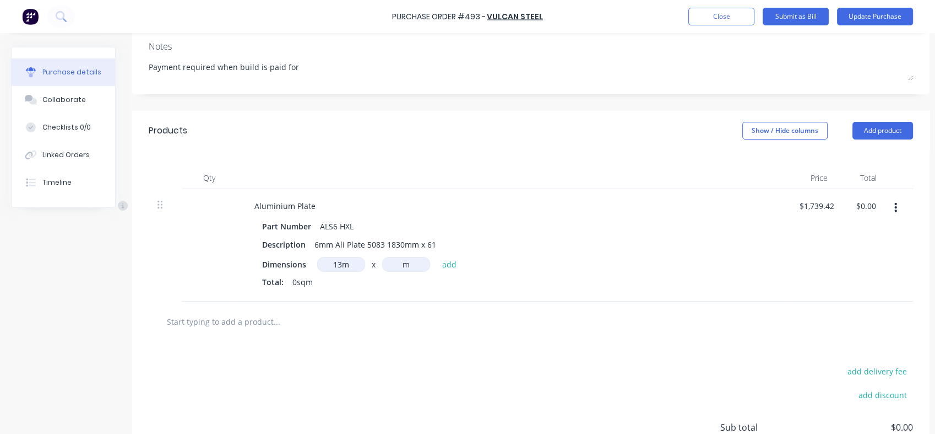
click at [405, 258] on input "m" at bounding box center [406, 264] width 48 height 15
click at [448, 263] on button "add" at bounding box center [450, 263] width 26 height 13
